Goal: Information Seeking & Learning: Learn about a topic

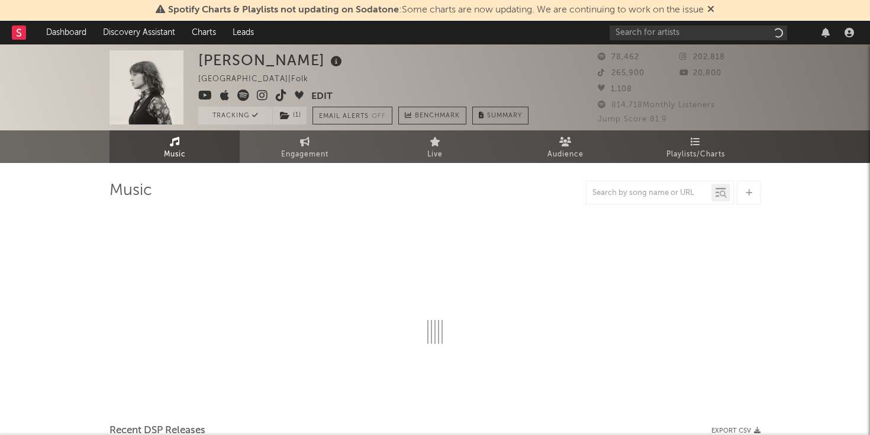
select select "1w"
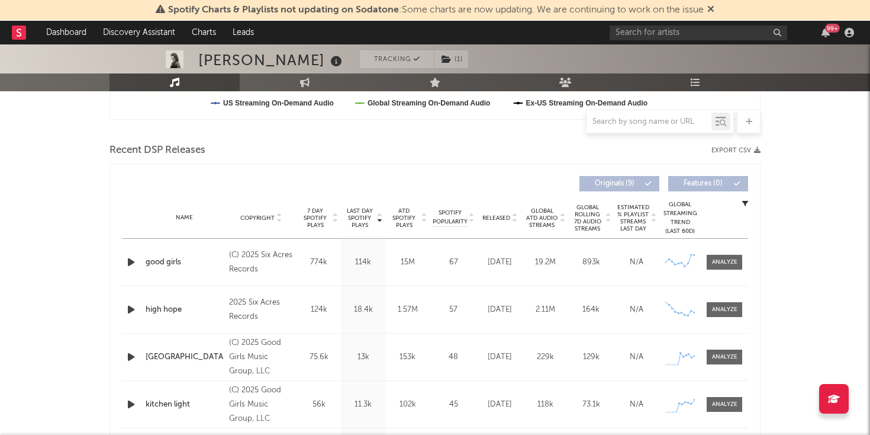
scroll to position [393, 0]
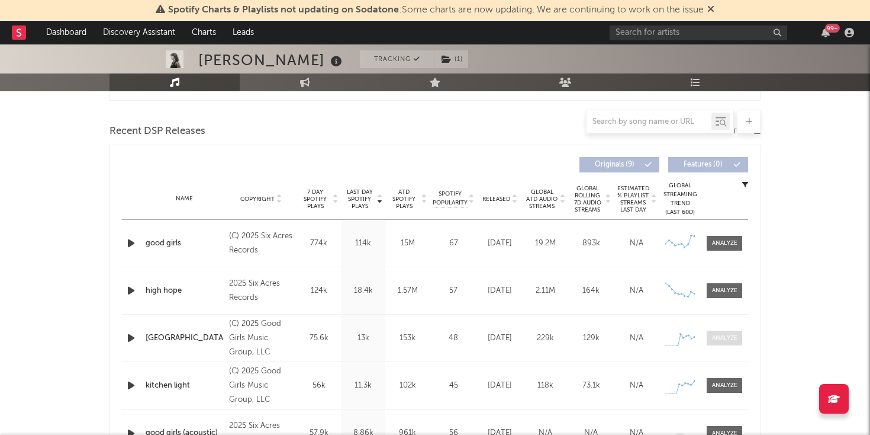
click at [734, 337] on div at bounding box center [724, 337] width 25 height 9
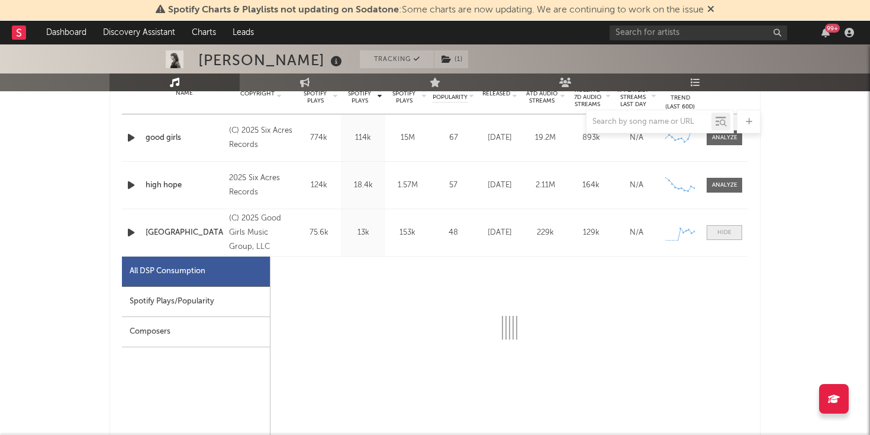
select select "1w"
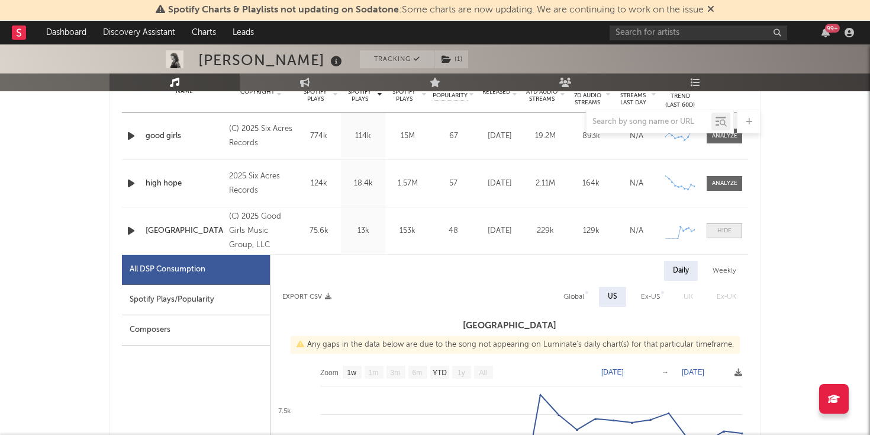
scroll to position [579, 0]
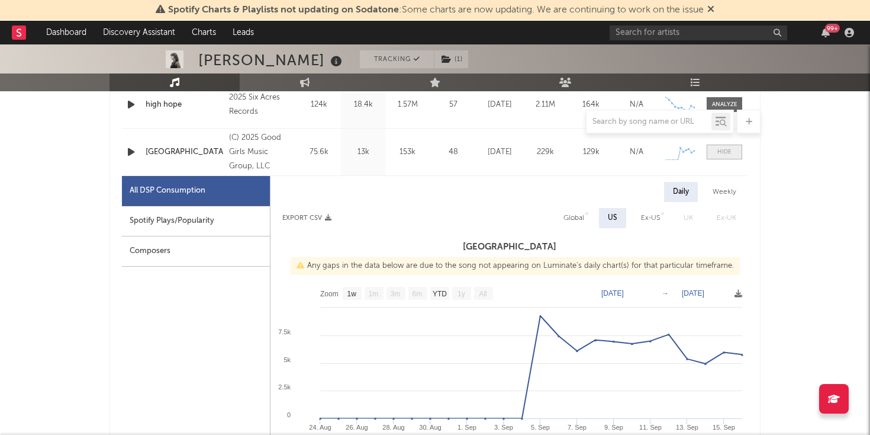
click at [719, 155] on div at bounding box center [725, 151] width 14 height 9
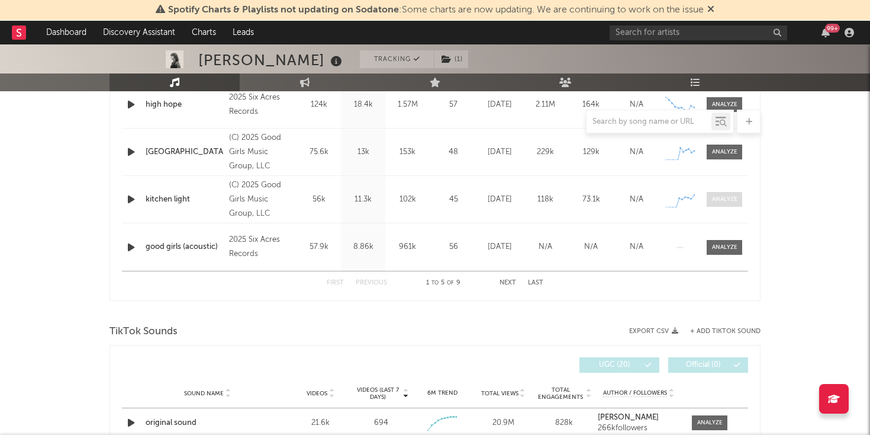
click at [717, 200] on div at bounding box center [724, 199] width 25 height 9
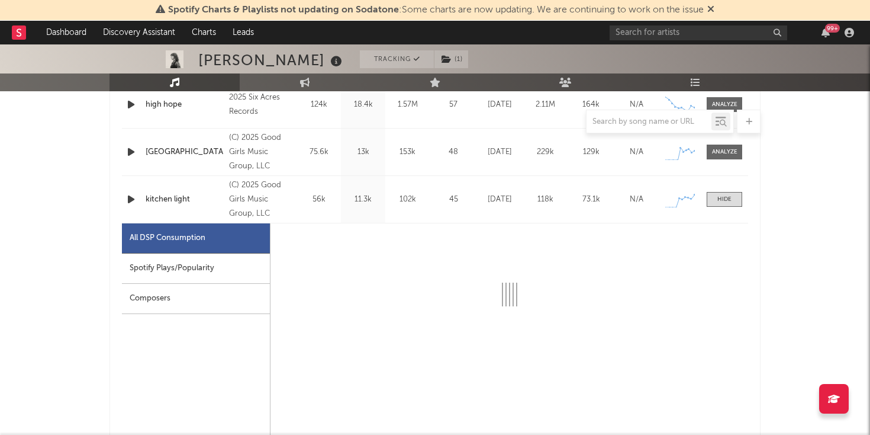
select select "1w"
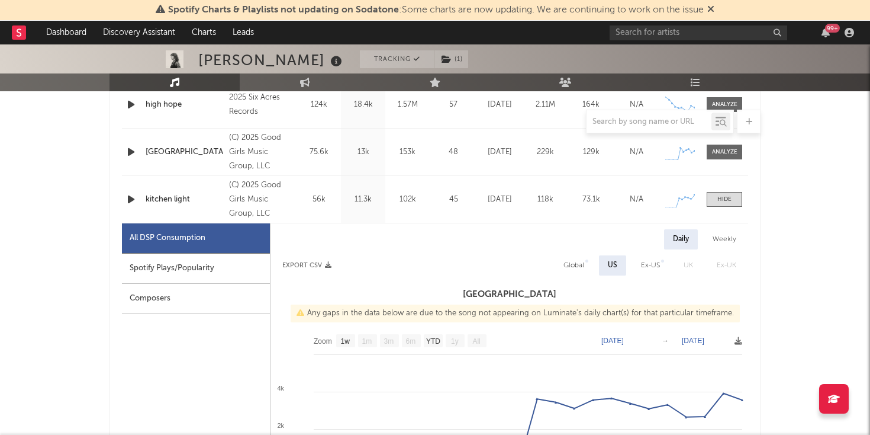
scroll to position [688, 0]
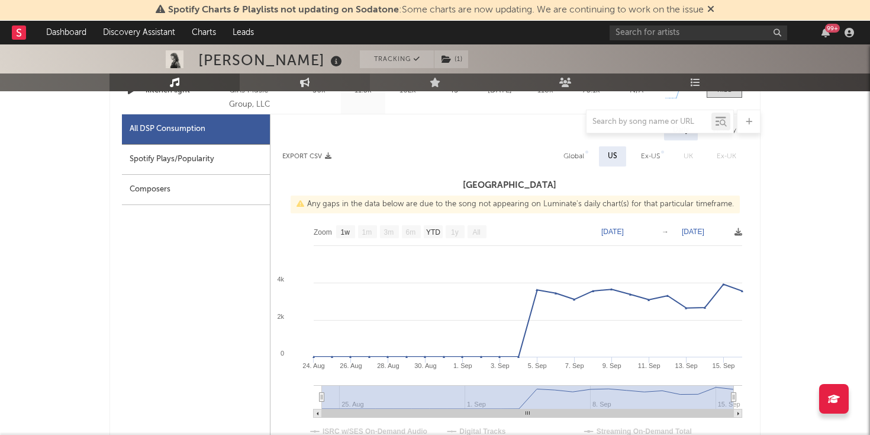
click at [288, 78] on link "Engagement" at bounding box center [305, 82] width 130 height 18
select select "1m"
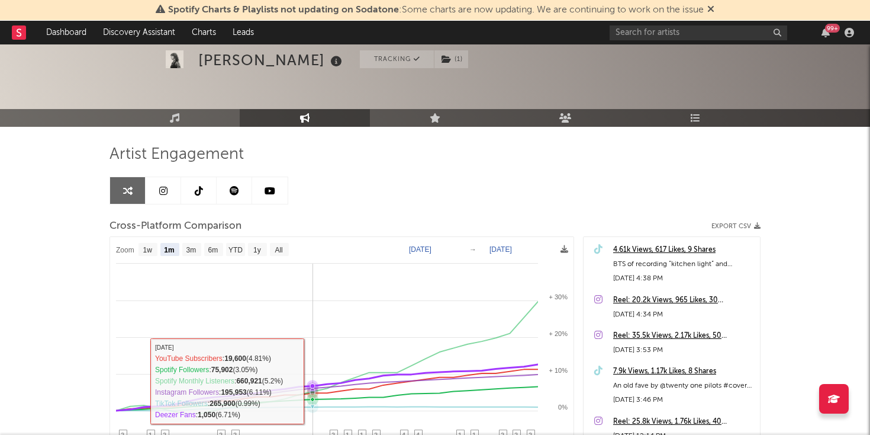
scroll to position [30, 0]
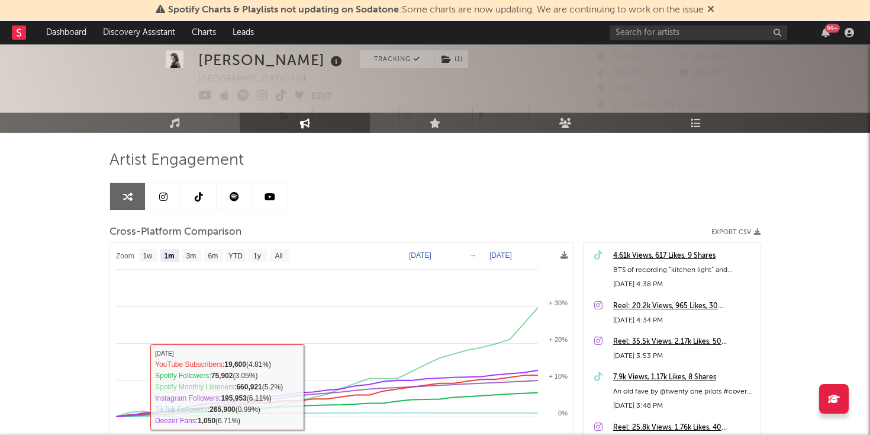
click at [239, 205] on link at bounding box center [235, 196] width 36 height 27
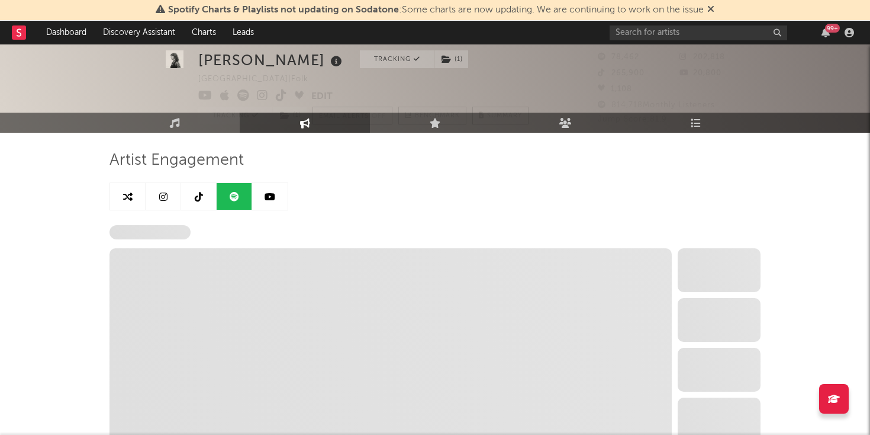
select select "6m"
select select "1w"
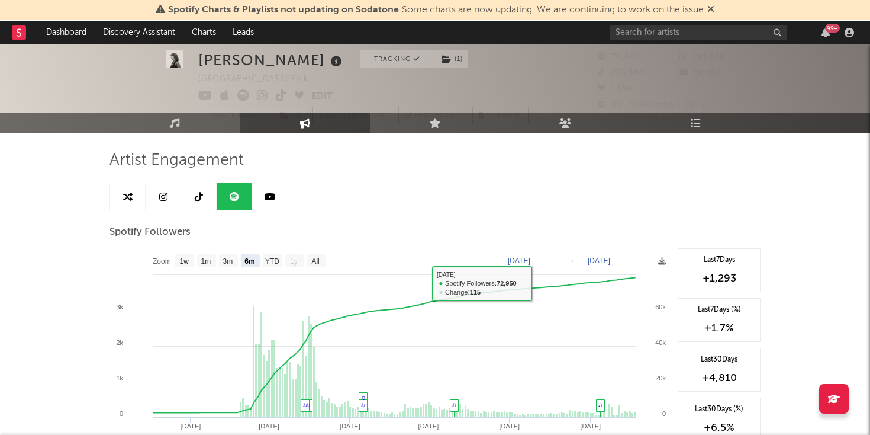
click at [165, 187] on link at bounding box center [164, 196] width 36 height 27
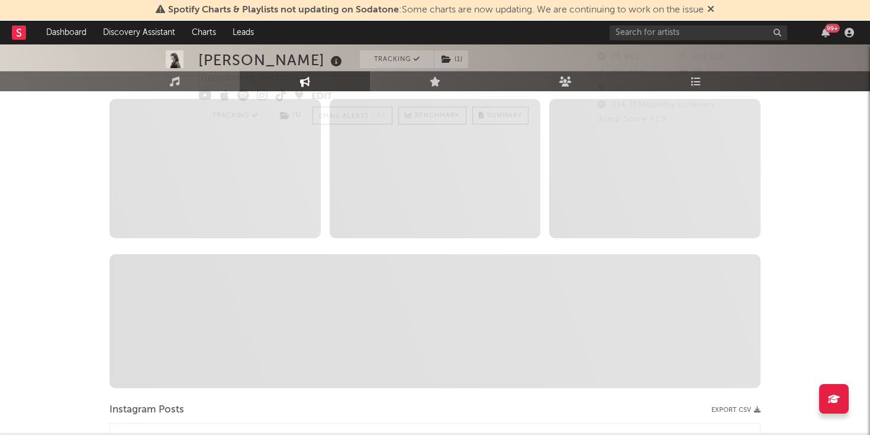
select select "6m"
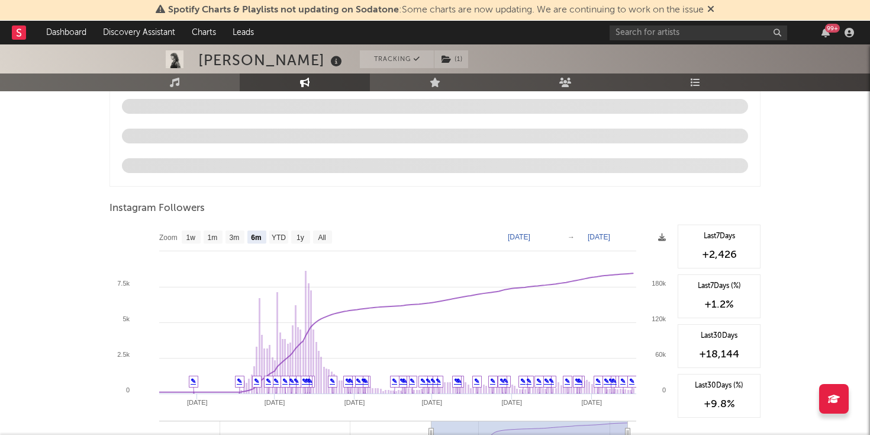
scroll to position [1222, 0]
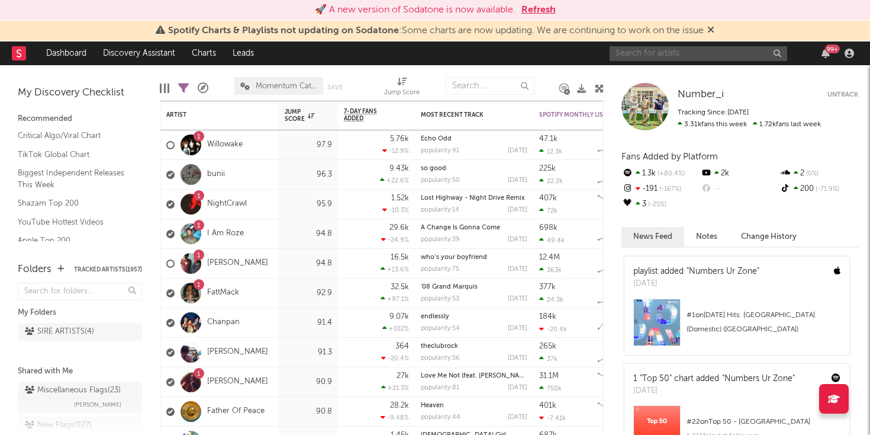
click at [645, 53] on input "text" at bounding box center [699, 53] width 178 height 15
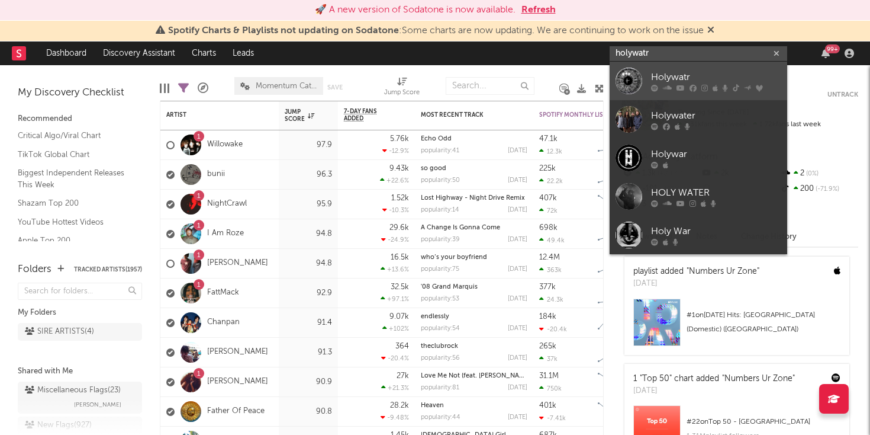
type input "holywatr"
click at [638, 85] on div at bounding box center [629, 81] width 27 height 27
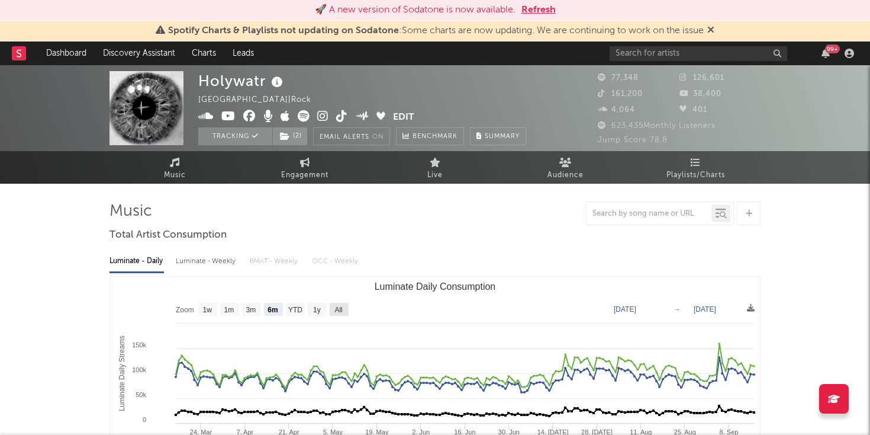
click at [336, 306] on text "All" at bounding box center [339, 310] width 8 height 8
select select "All"
type input "2021-10-10"
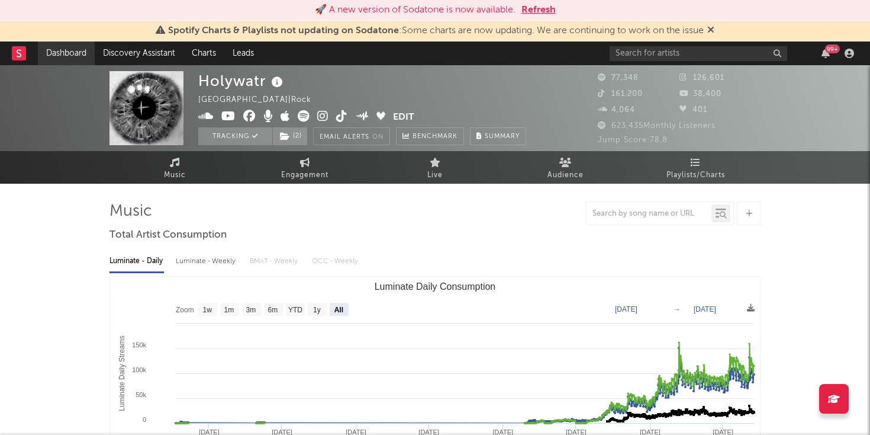
click at [72, 47] on link "Dashboard" at bounding box center [66, 53] width 57 height 24
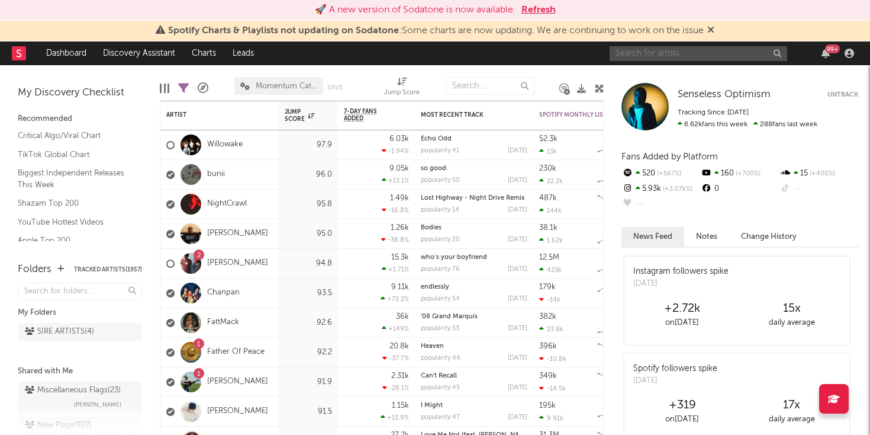
click at [619, 54] on input "text" at bounding box center [699, 53] width 178 height 15
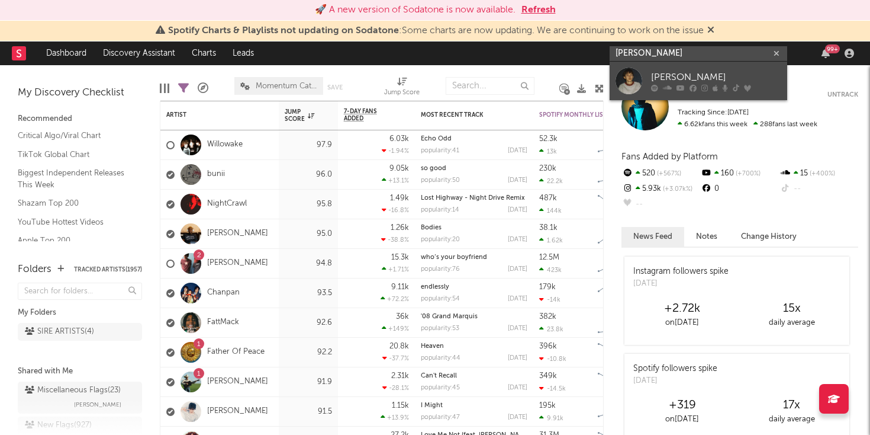
type input "hudson freeman"
click at [632, 82] on div at bounding box center [629, 81] width 27 height 27
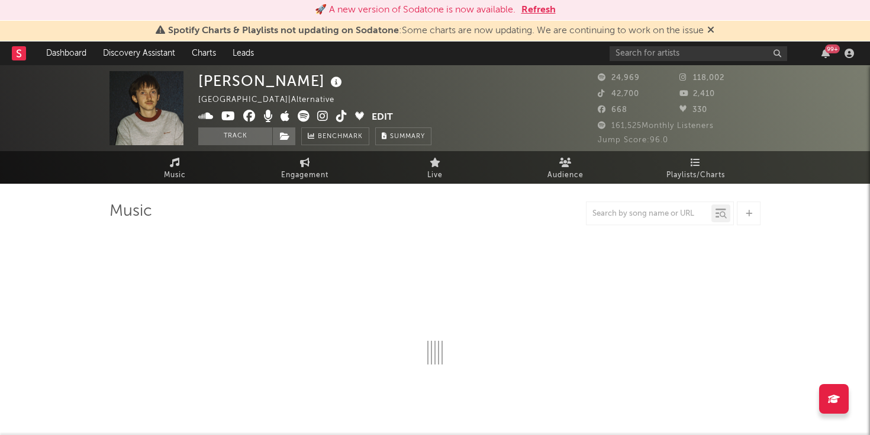
select select "6m"
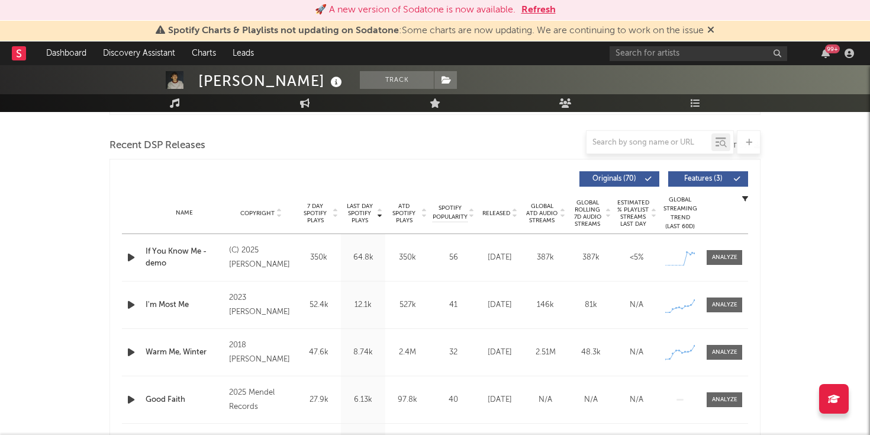
scroll to position [399, 0]
click at [719, 255] on div at bounding box center [724, 257] width 25 height 9
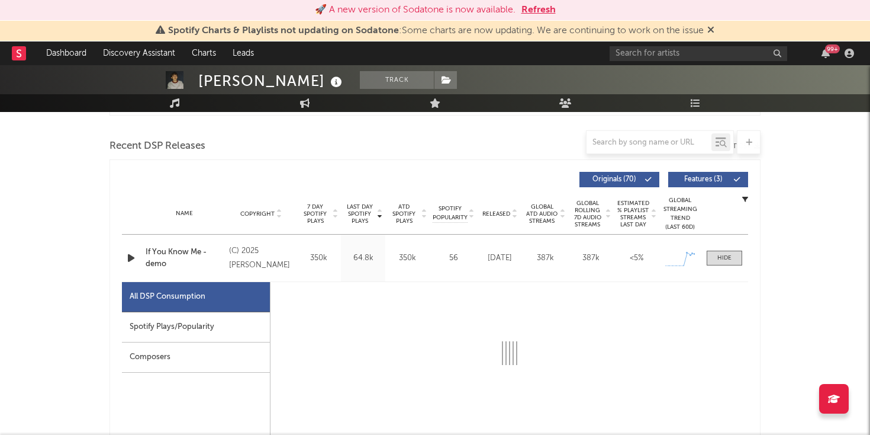
select select "1w"
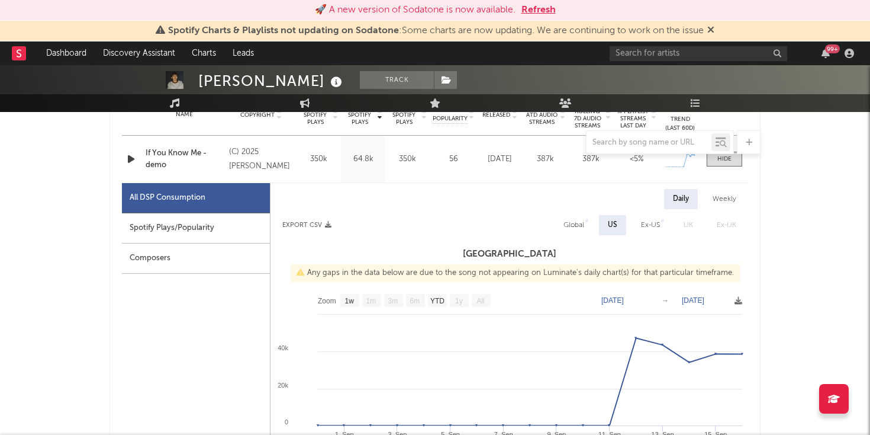
scroll to position [492, 0]
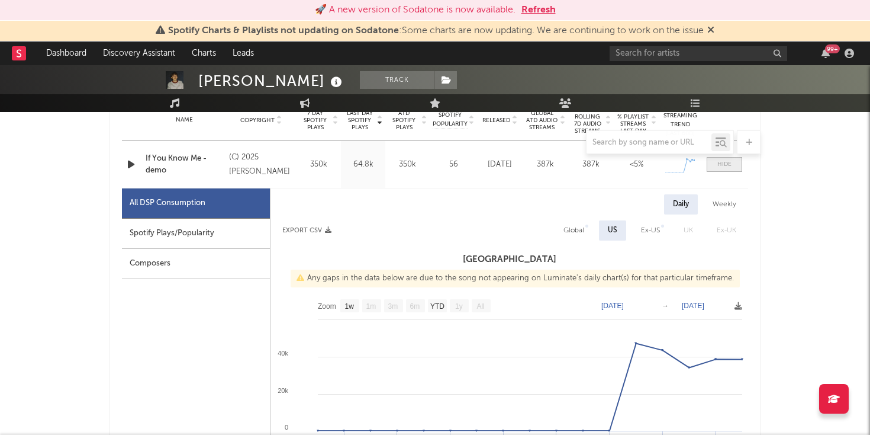
click at [730, 167] on div at bounding box center [725, 164] width 14 height 9
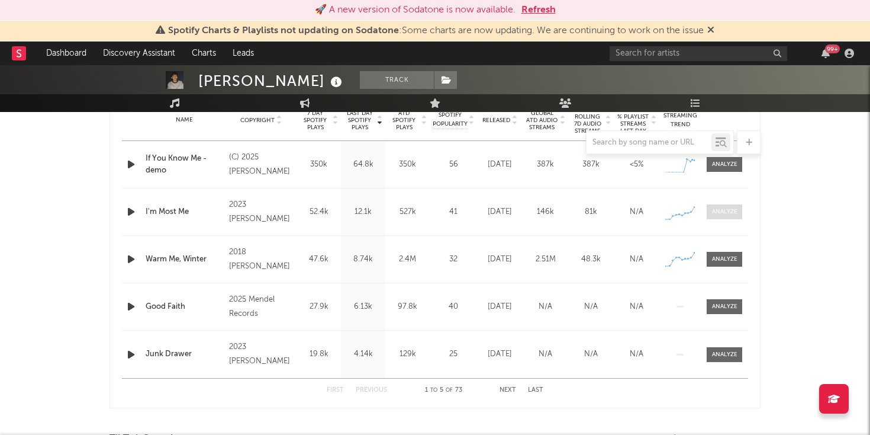
click at [722, 211] on div at bounding box center [724, 211] width 25 height 9
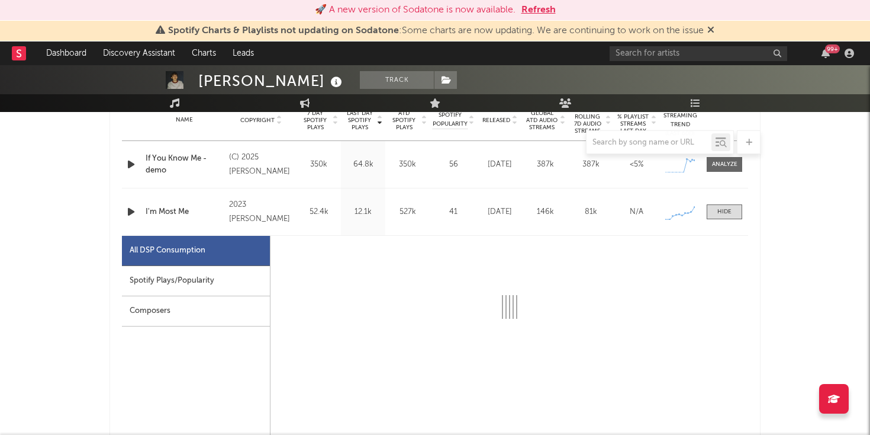
select select "6m"
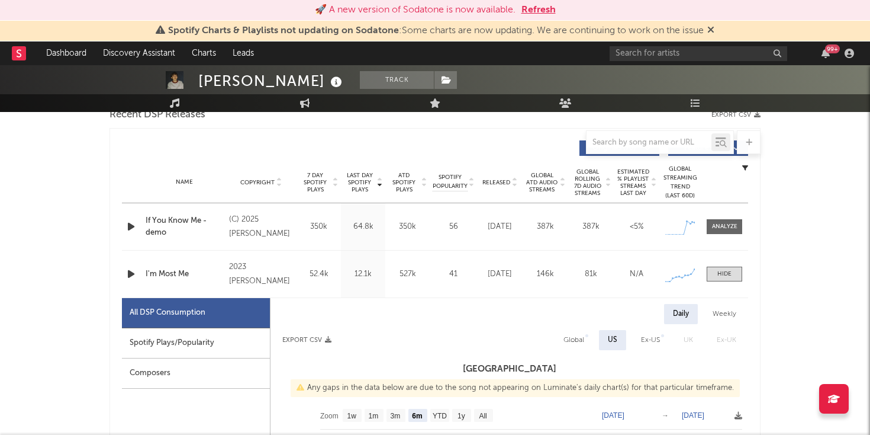
scroll to position [427, 0]
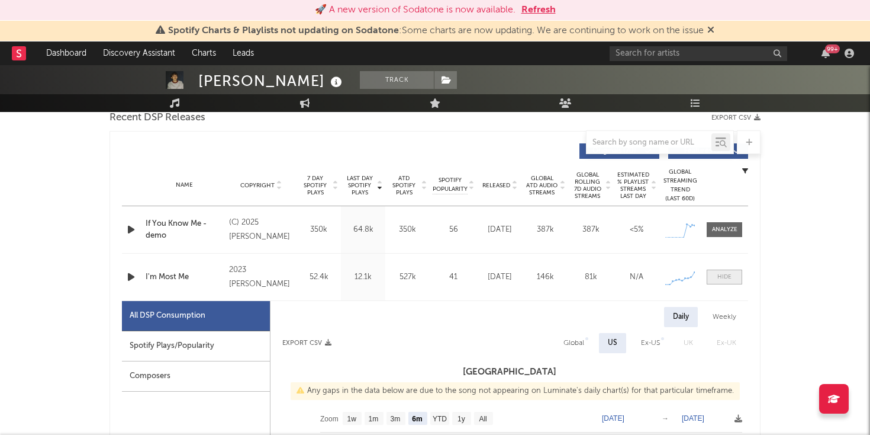
click at [732, 272] on span at bounding box center [725, 276] width 36 height 15
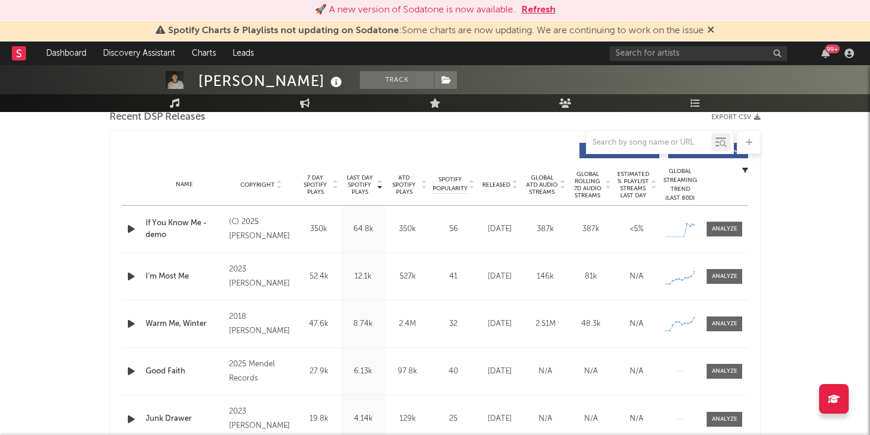
scroll to position [429, 0]
click at [320, 105] on link "Engagement" at bounding box center [305, 103] width 130 height 18
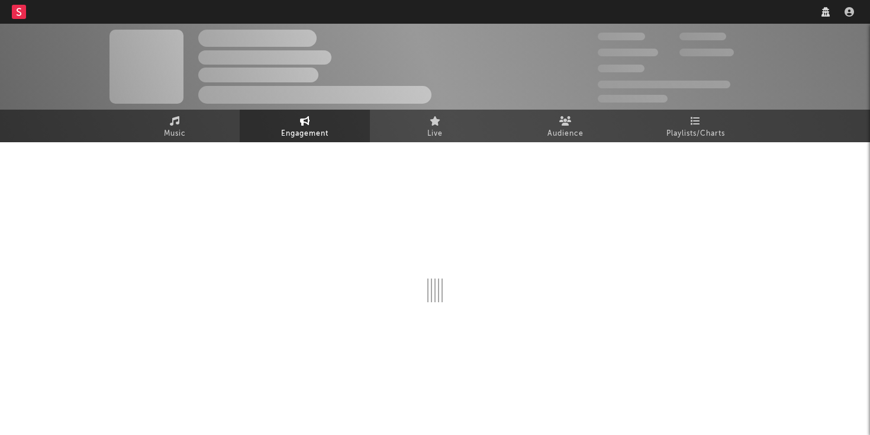
select select "1w"
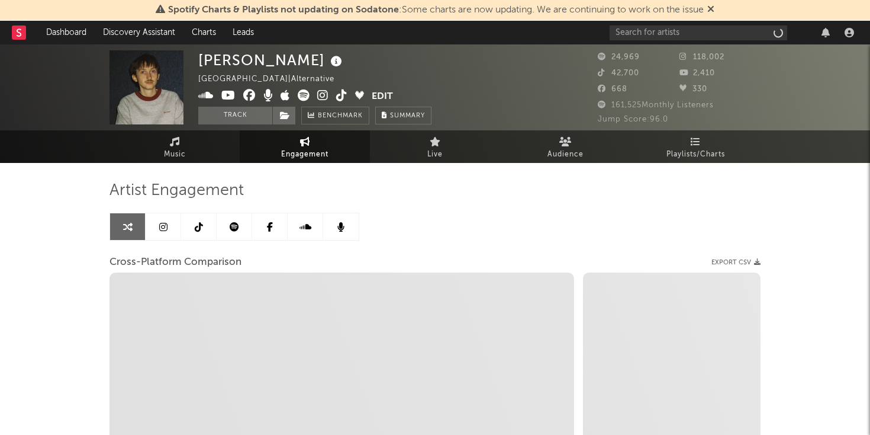
click at [168, 221] on link at bounding box center [164, 226] width 36 height 27
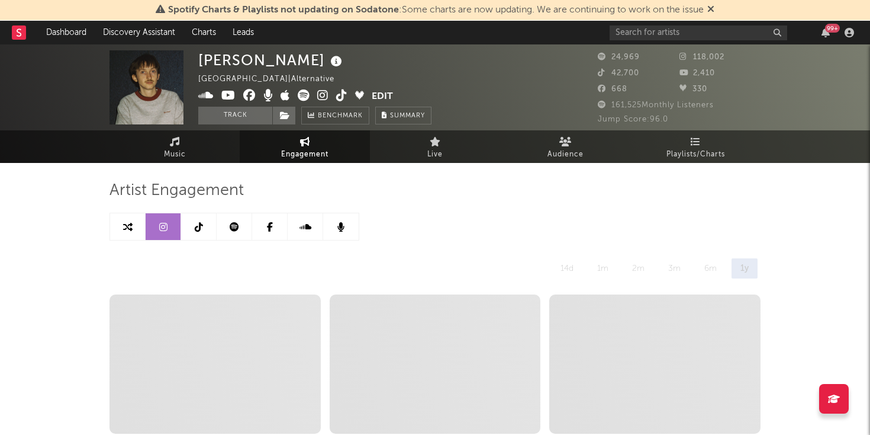
select select "6m"
click at [240, 233] on link at bounding box center [235, 226] width 36 height 27
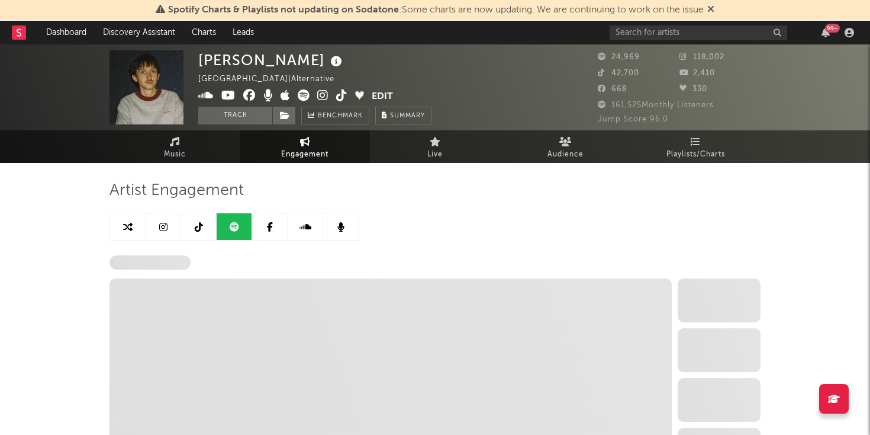
select select "6m"
select select "1w"
